Goal: Task Accomplishment & Management: Complete application form

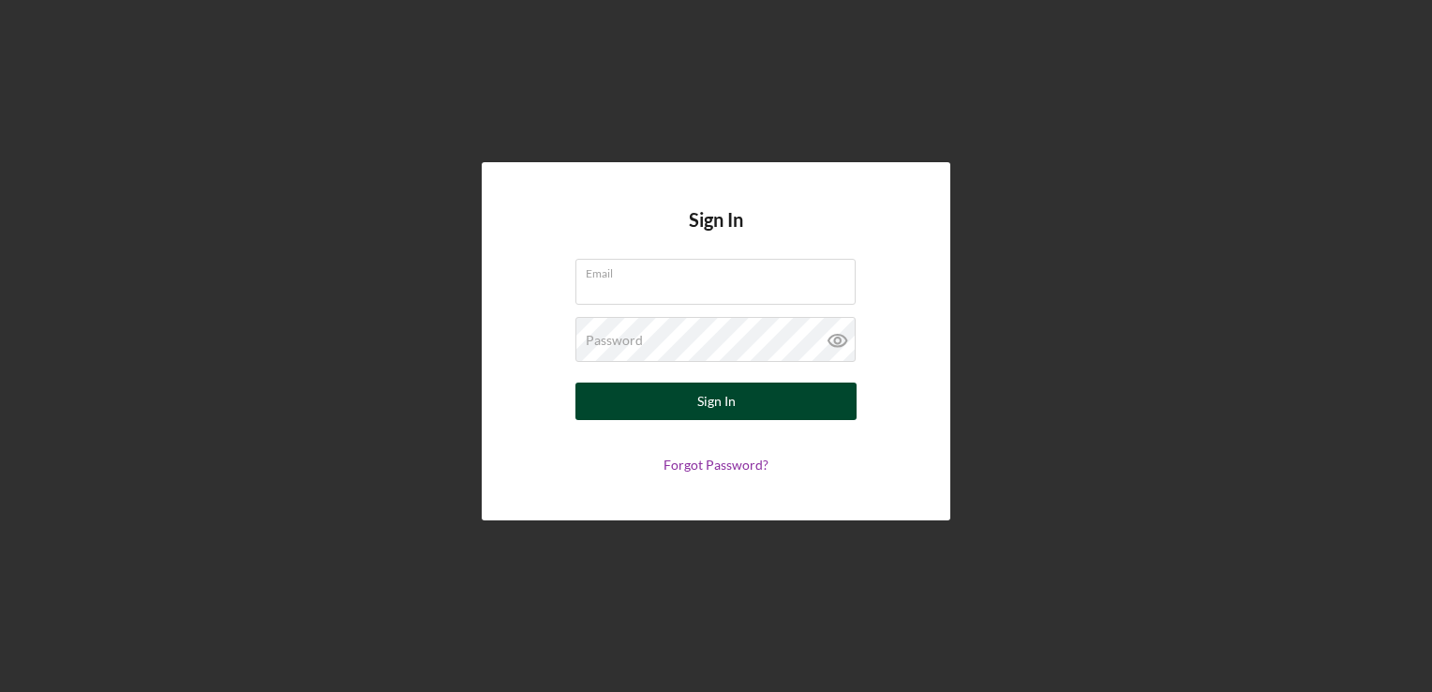
type input "[EMAIL_ADDRESS][DOMAIN_NAME]"
click at [840, 403] on button "Sign In" at bounding box center [715, 400] width 281 height 37
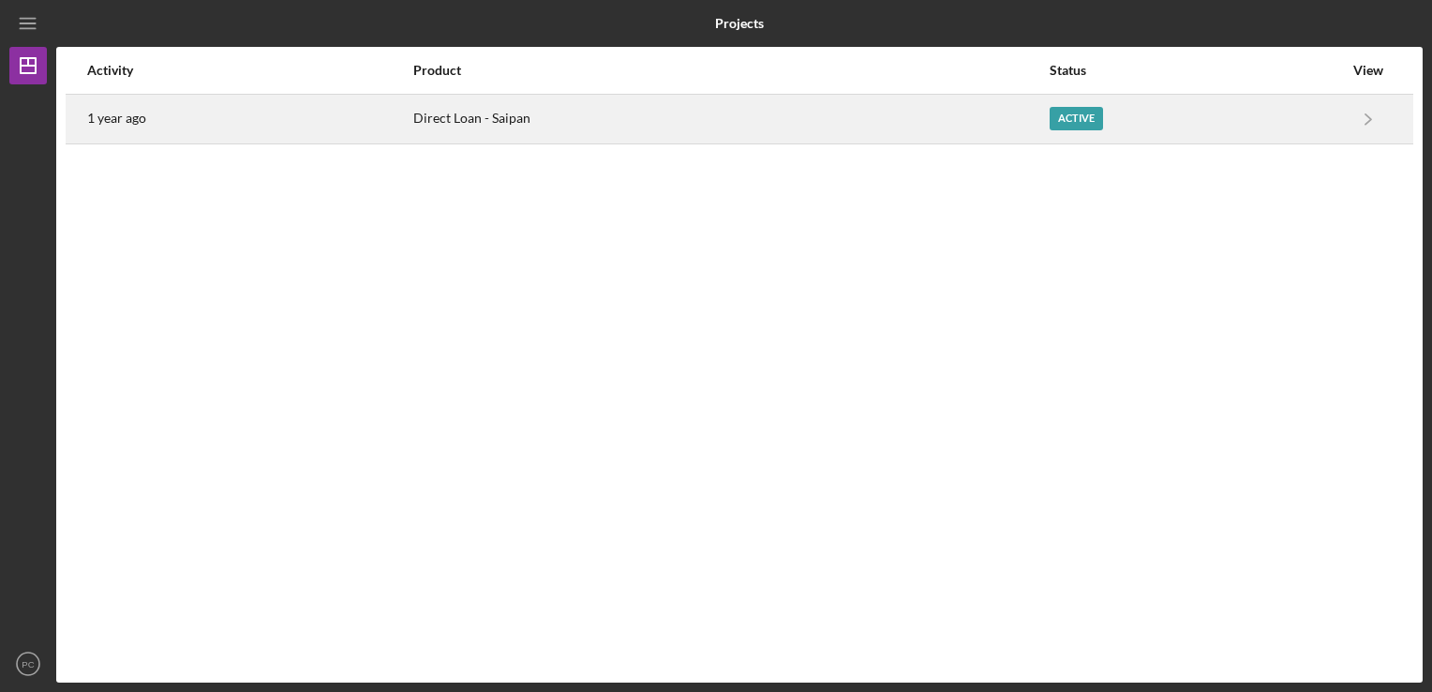
click at [619, 114] on div "Direct Loan - Saipan" at bounding box center [730, 119] width 634 height 47
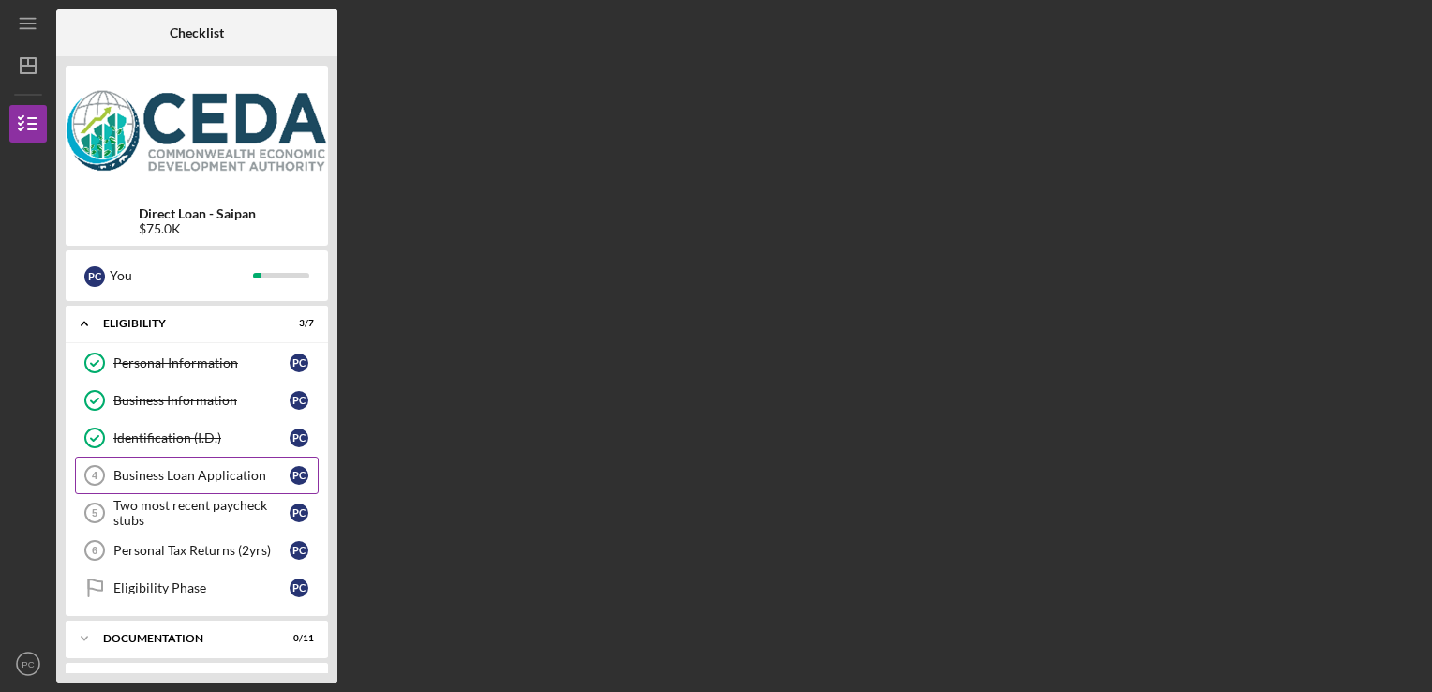
click at [202, 472] on div "Business Loan Application" at bounding box center [201, 475] width 176 height 15
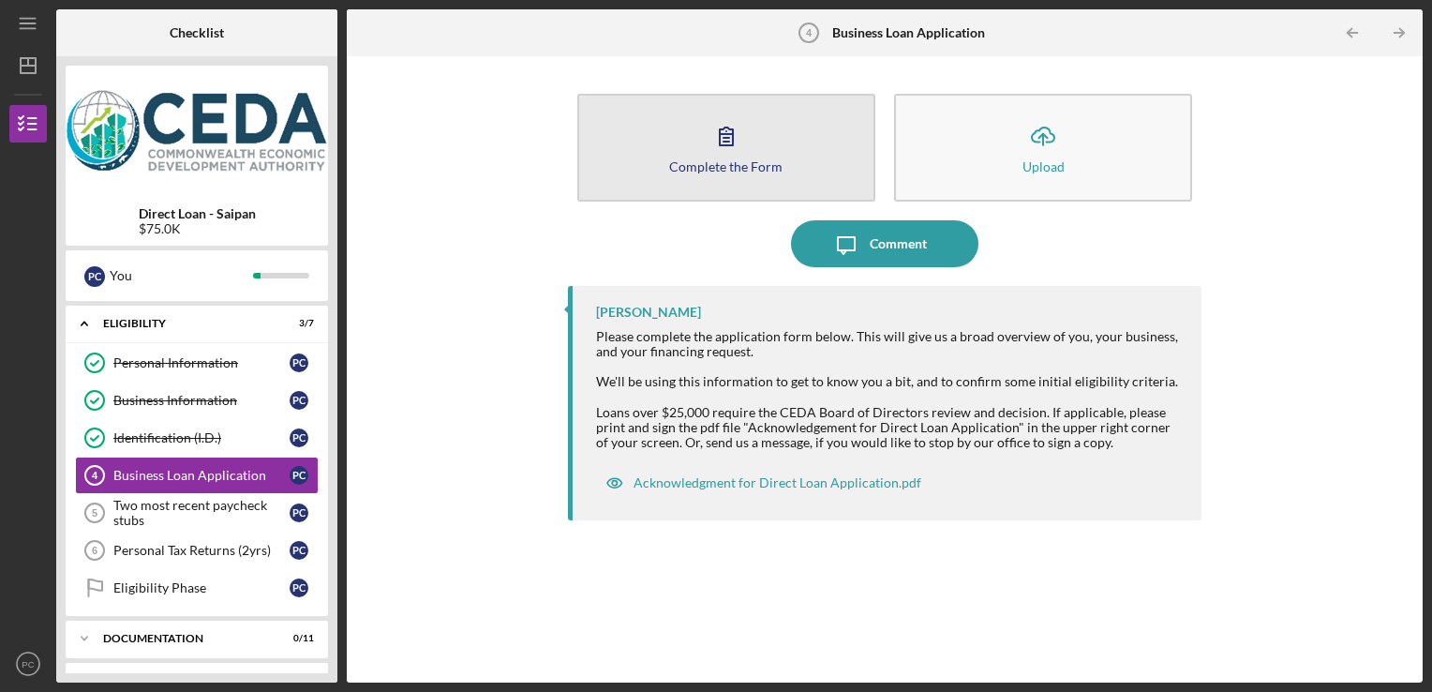
click at [739, 135] on icon "button" at bounding box center [726, 135] width 47 height 47
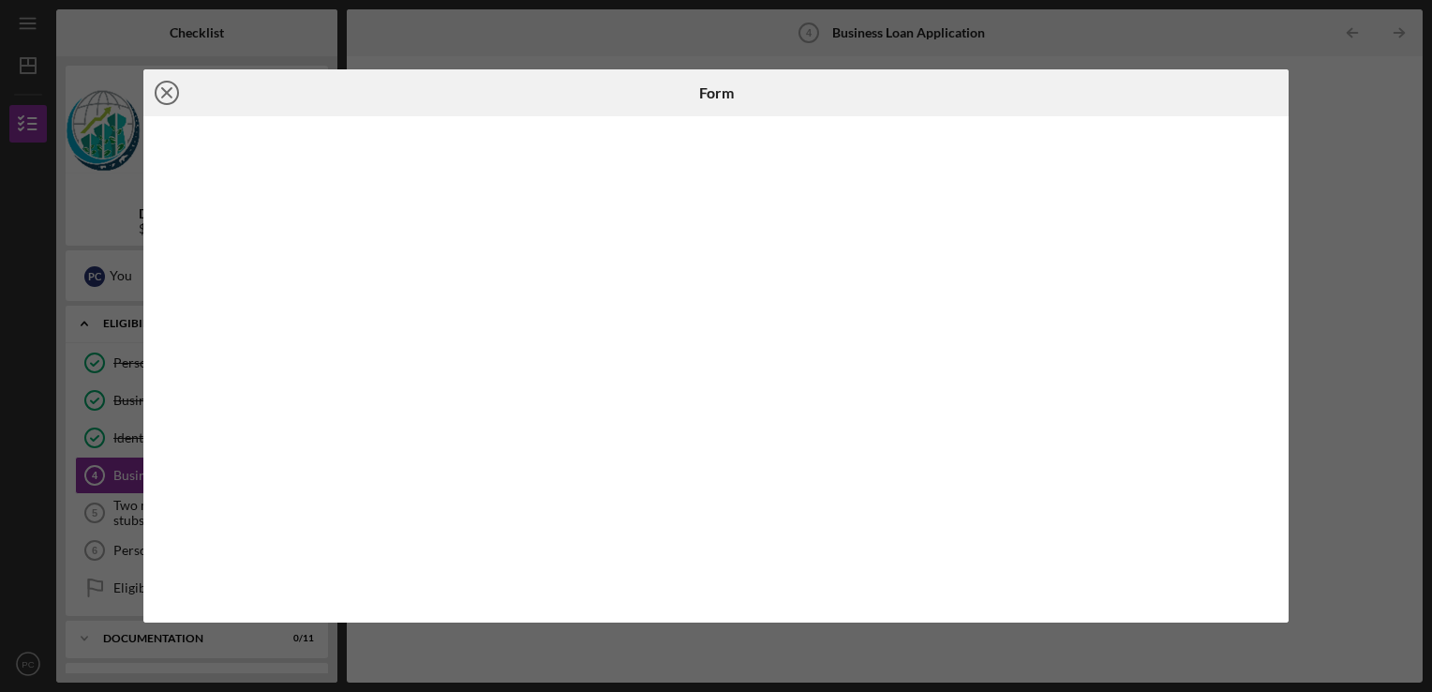
click at [165, 88] on icon "Icon/Close" at bounding box center [166, 92] width 47 height 47
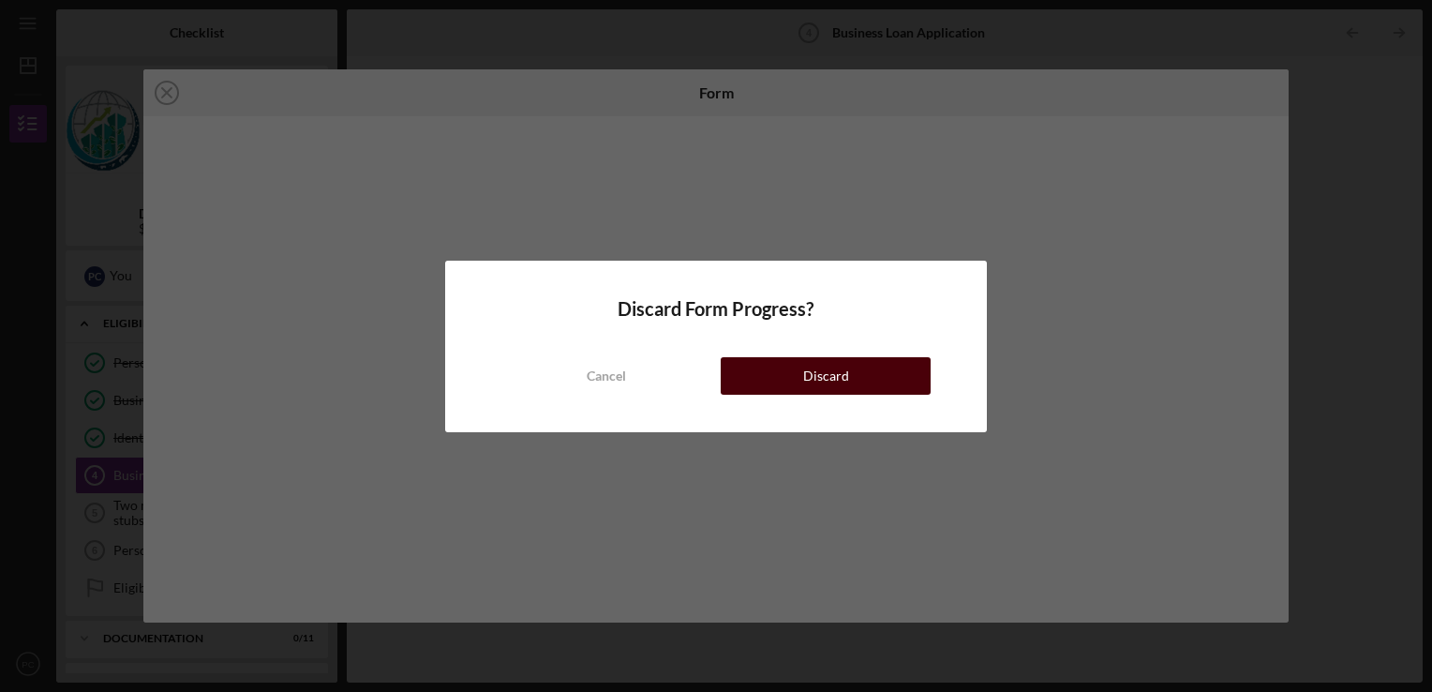
click at [851, 381] on button "Discard" at bounding box center [826, 375] width 210 height 37
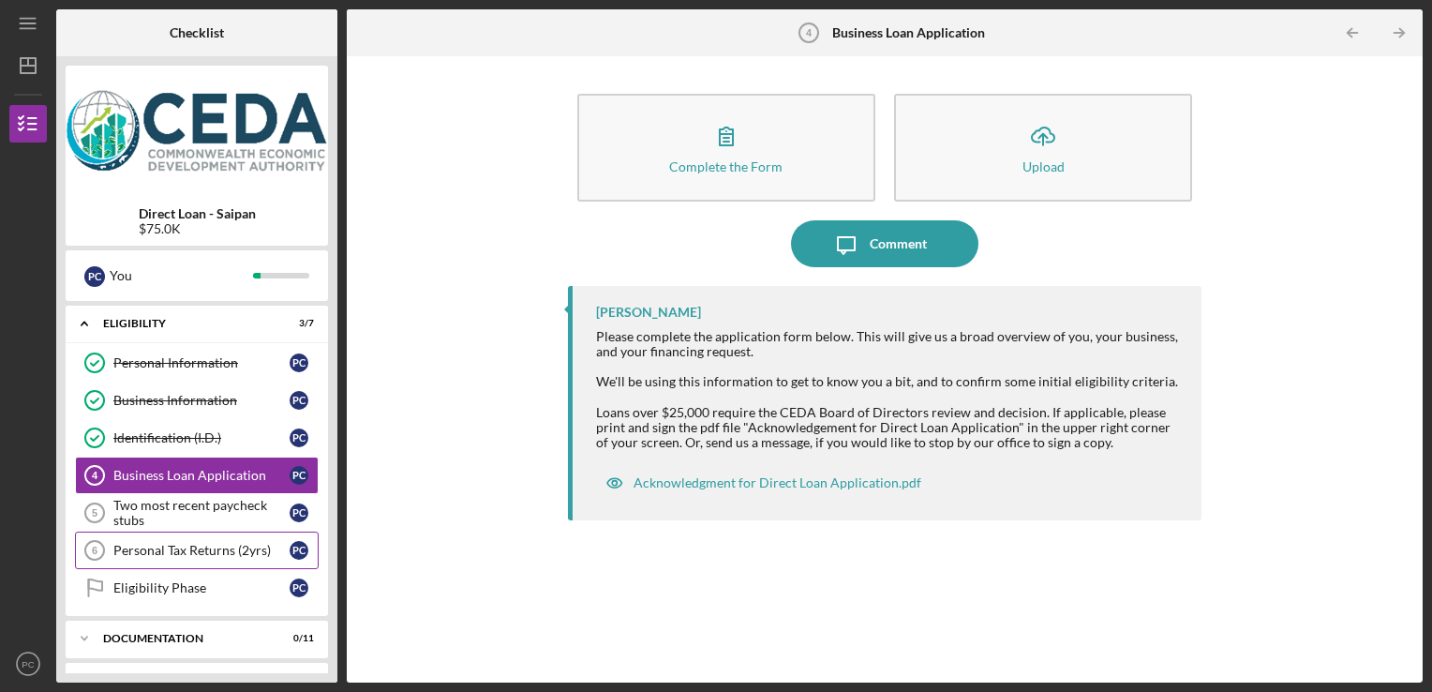
click at [192, 539] on link "Personal Tax Returns (2yrs) 6 Personal Tax Returns (2yrs) P C" at bounding box center [197, 549] width 244 height 37
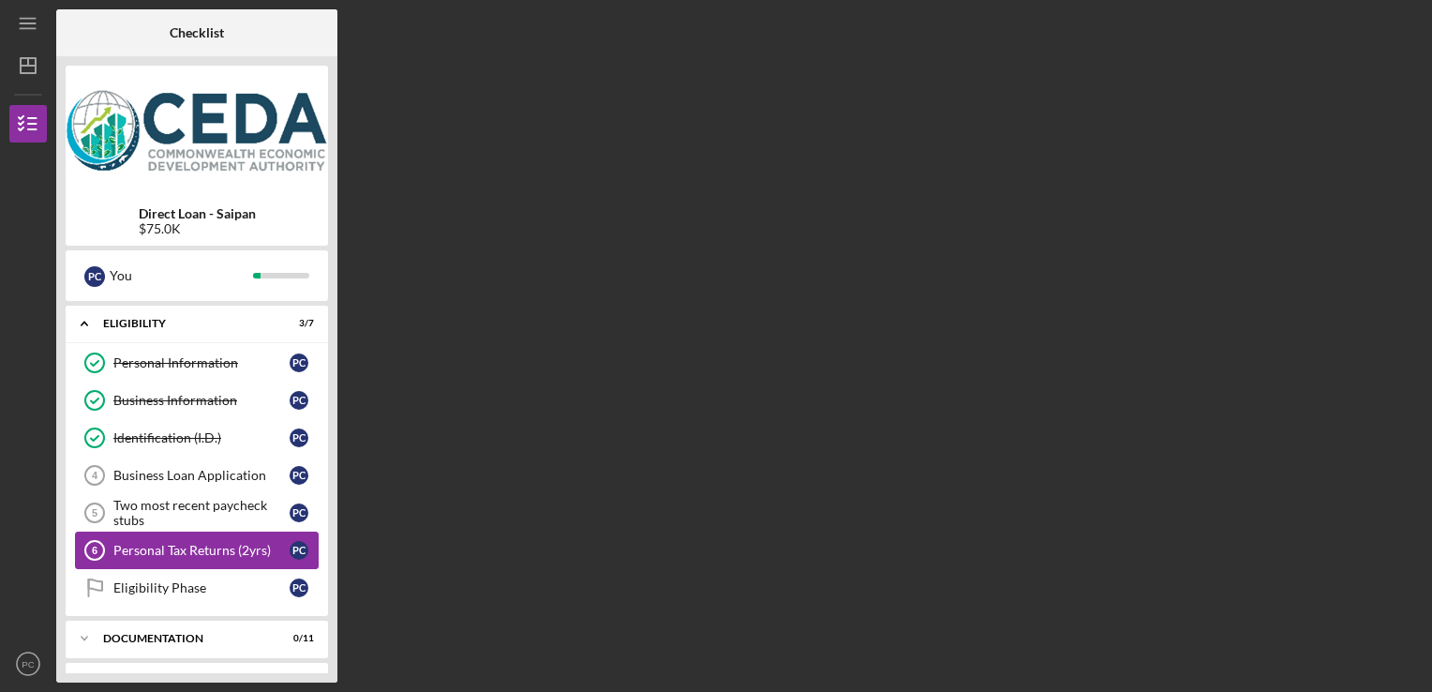
click at [192, 539] on link "Personal Tax Returns (2yrs) 6 Personal Tax Returns (2yrs) P C" at bounding box center [197, 549] width 244 height 37
